Goal: Obtain resource: Obtain resource

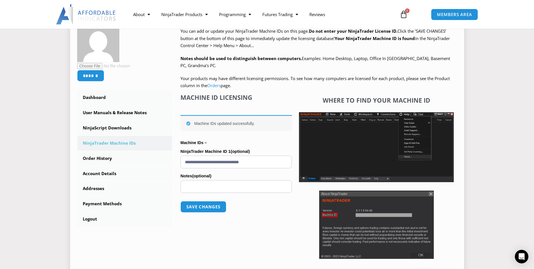
scroll to position [97, 0]
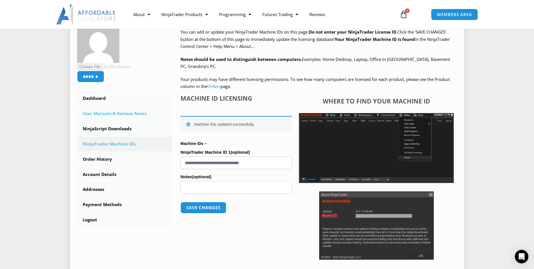
click at [89, 115] on link "User Manuals & Release Notes" at bounding box center [124, 113] width 95 height 15
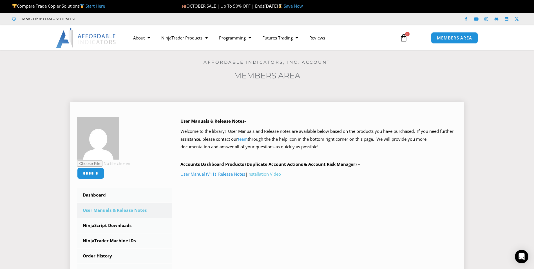
click at [266, 174] on link "Installation Video" at bounding box center [265, 174] width 34 height 6
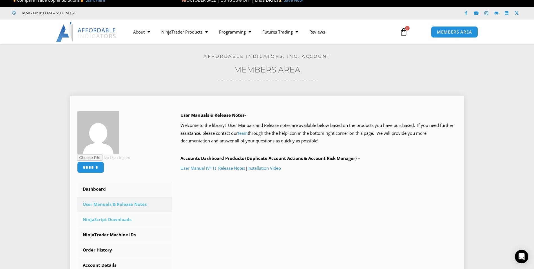
click at [97, 220] on link "NinjaScript Downloads" at bounding box center [124, 219] width 95 height 15
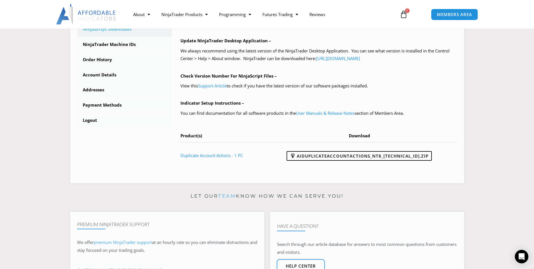
scroll to position [199, 0]
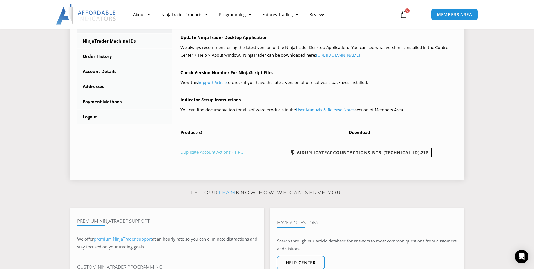
click at [208, 153] on link "Duplicate Account Actions - 1 PC" at bounding box center [212, 152] width 63 height 6
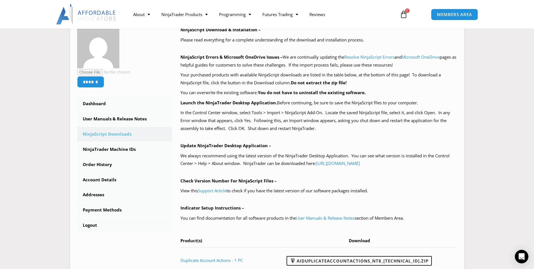
scroll to position [47, 0]
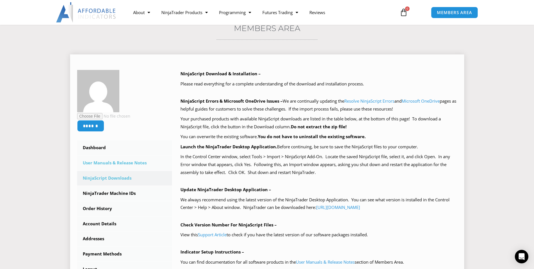
click at [99, 164] on link "User Manuals & Release Notes" at bounding box center [124, 163] width 95 height 15
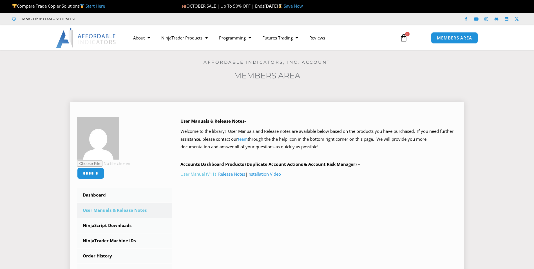
click at [190, 174] on link "User Manual (V11)" at bounding box center [198, 174] width 35 height 6
